Goal: Task Accomplishment & Management: Manage account settings

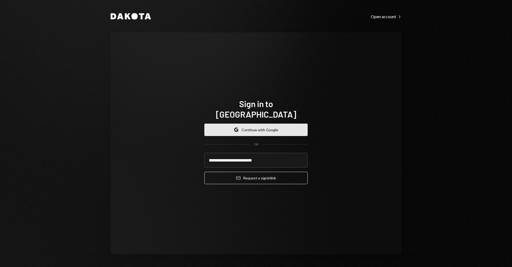
type input "**********"
click at [204, 172] on button "Email Request a sign in link" at bounding box center [255, 178] width 103 height 12
